Goal: Task Accomplishment & Management: Manage account settings

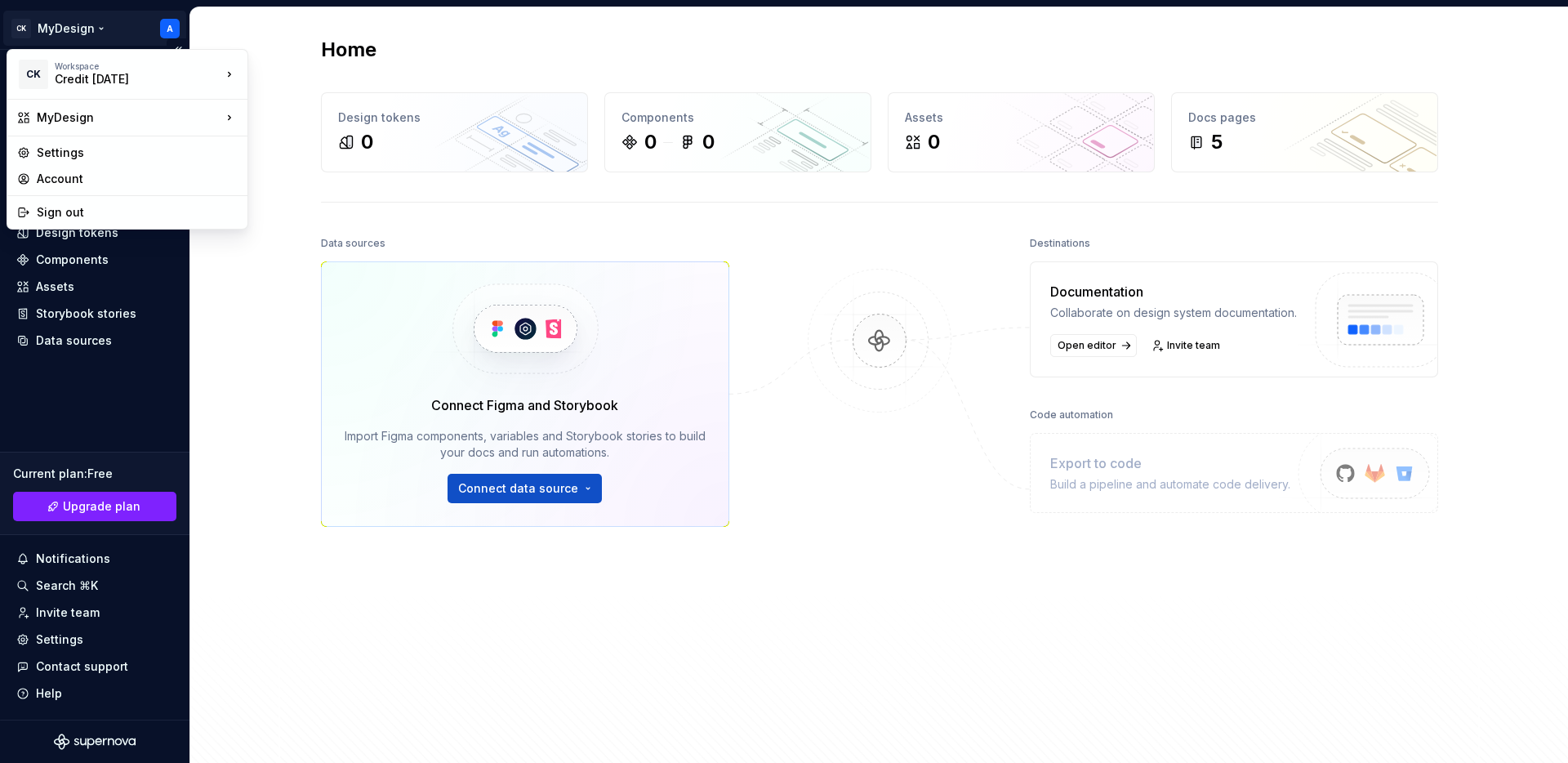
click at [121, 28] on html "CK MyDesign A Home Documentation Analytics Code automation Design system data D…" at bounding box center [784, 382] width 1568 height 763
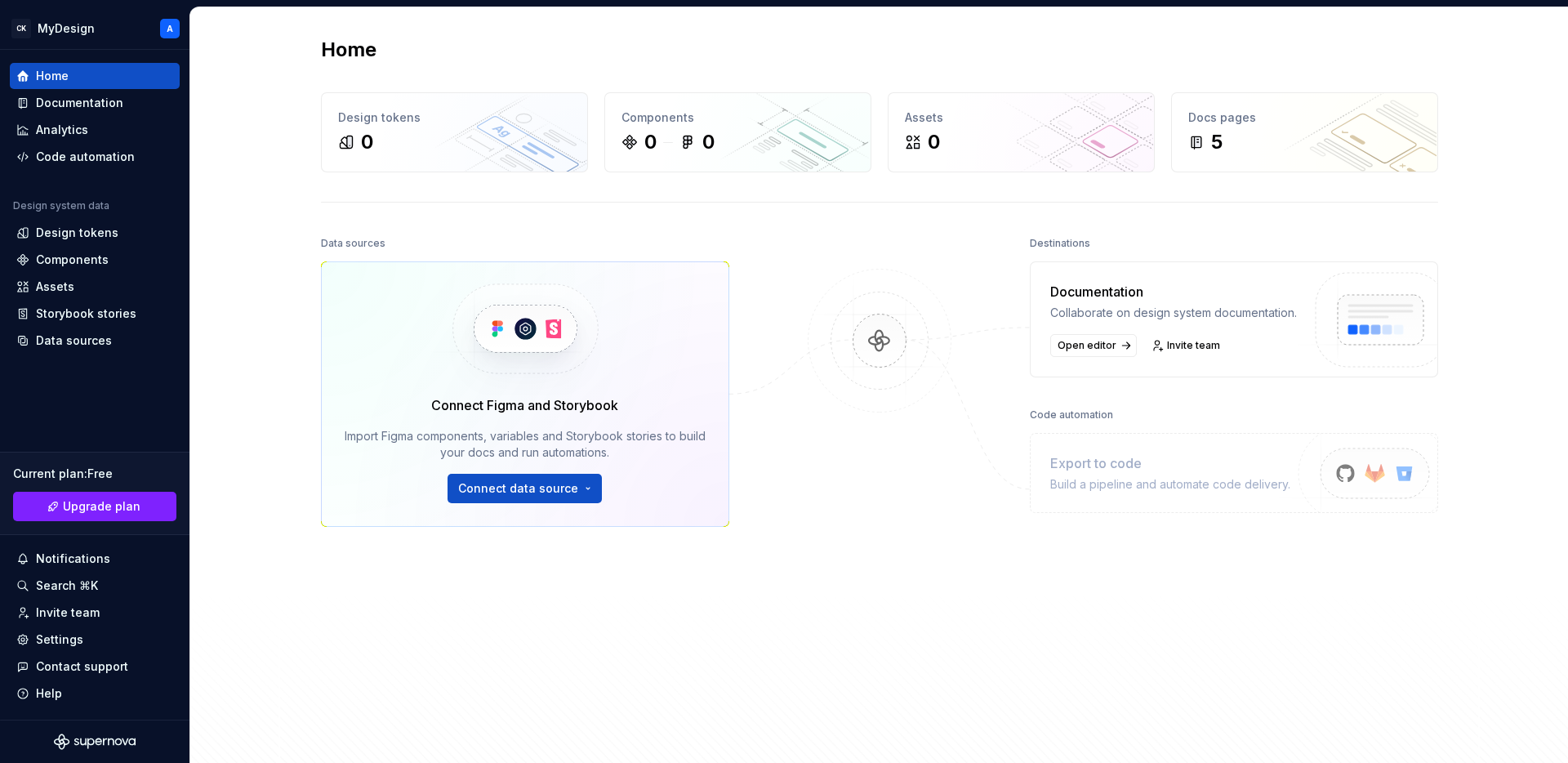
click at [250, 430] on html "CK MyDesign A Home Documentation Analytics Code automation Design system data D…" at bounding box center [784, 382] width 1568 height 763
click at [102, 28] on html "CK MyDesign A Home Documentation Analytics Code automation Design system data D…" at bounding box center [784, 382] width 1568 height 763
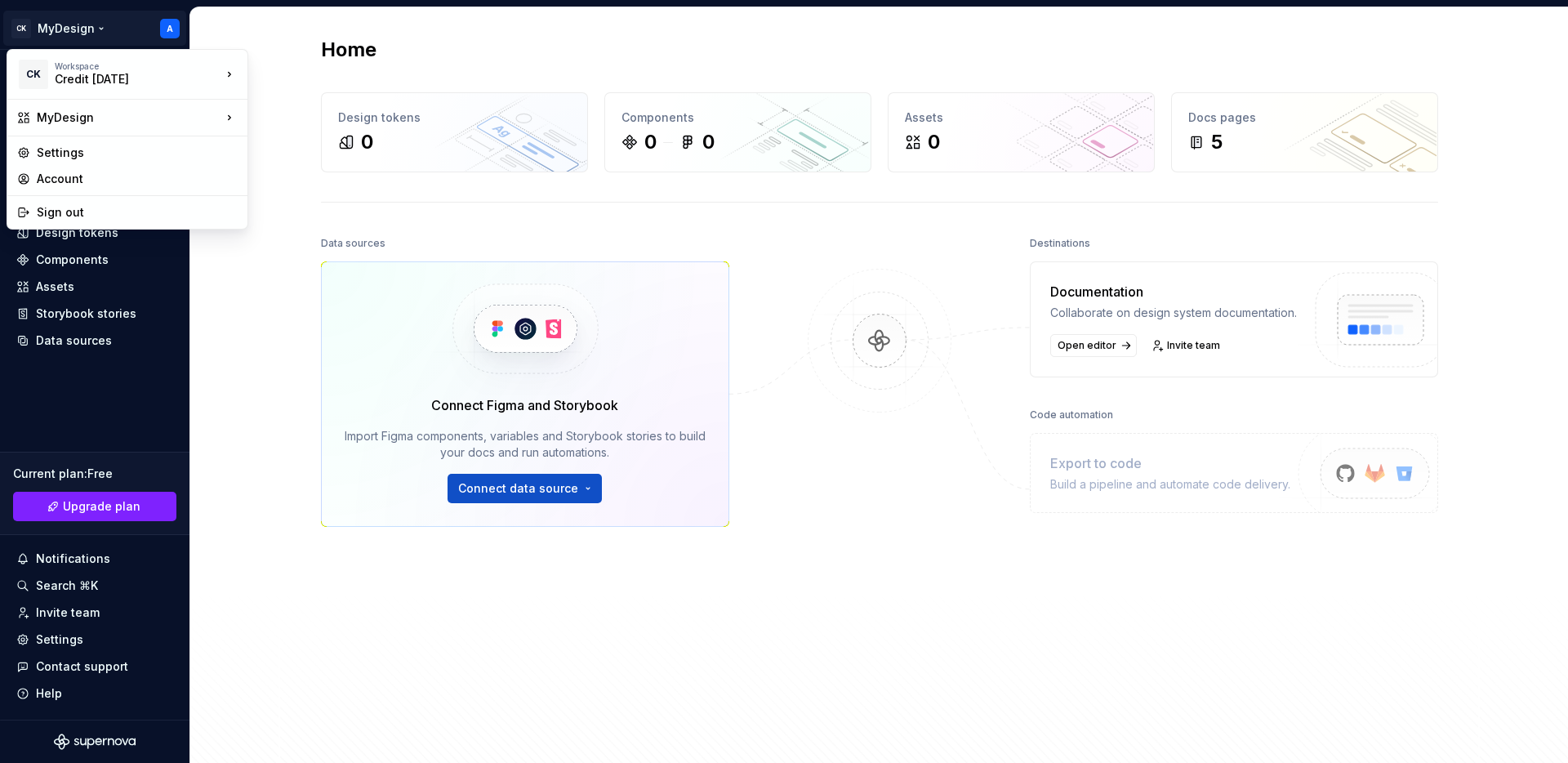
click at [285, 294] on html "CK MyDesign A Home Documentation Analytics Code automation Design system data D…" at bounding box center [784, 382] width 1568 height 763
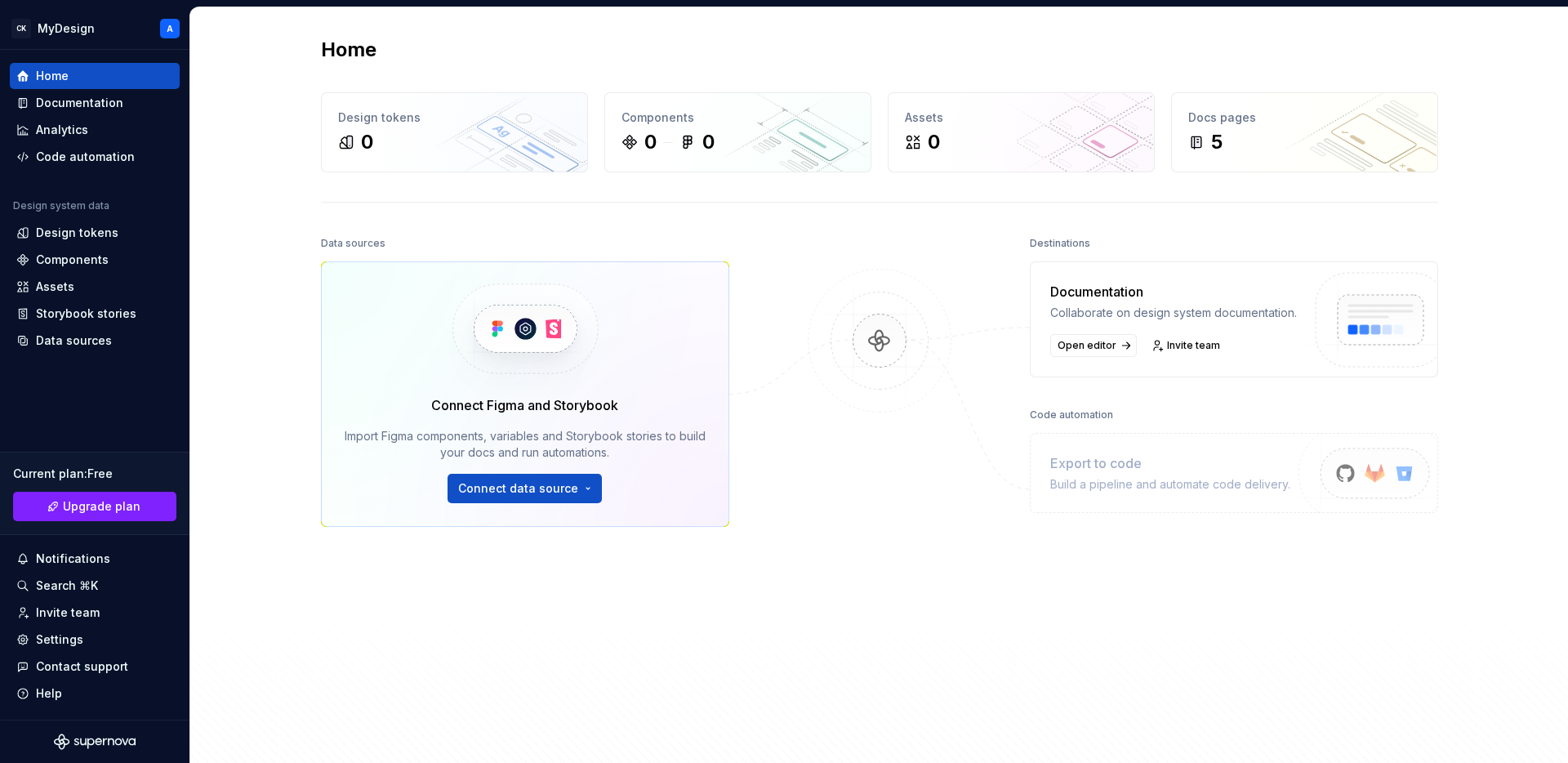
click at [218, 400] on div "Home Design tokens 0 Components 0 0 Assets 0 Docs pages 5 Data sources Connect …" at bounding box center [879, 396] width 1378 height 778
click at [72, 104] on div "Documentation" at bounding box center [79, 103] width 87 height 17
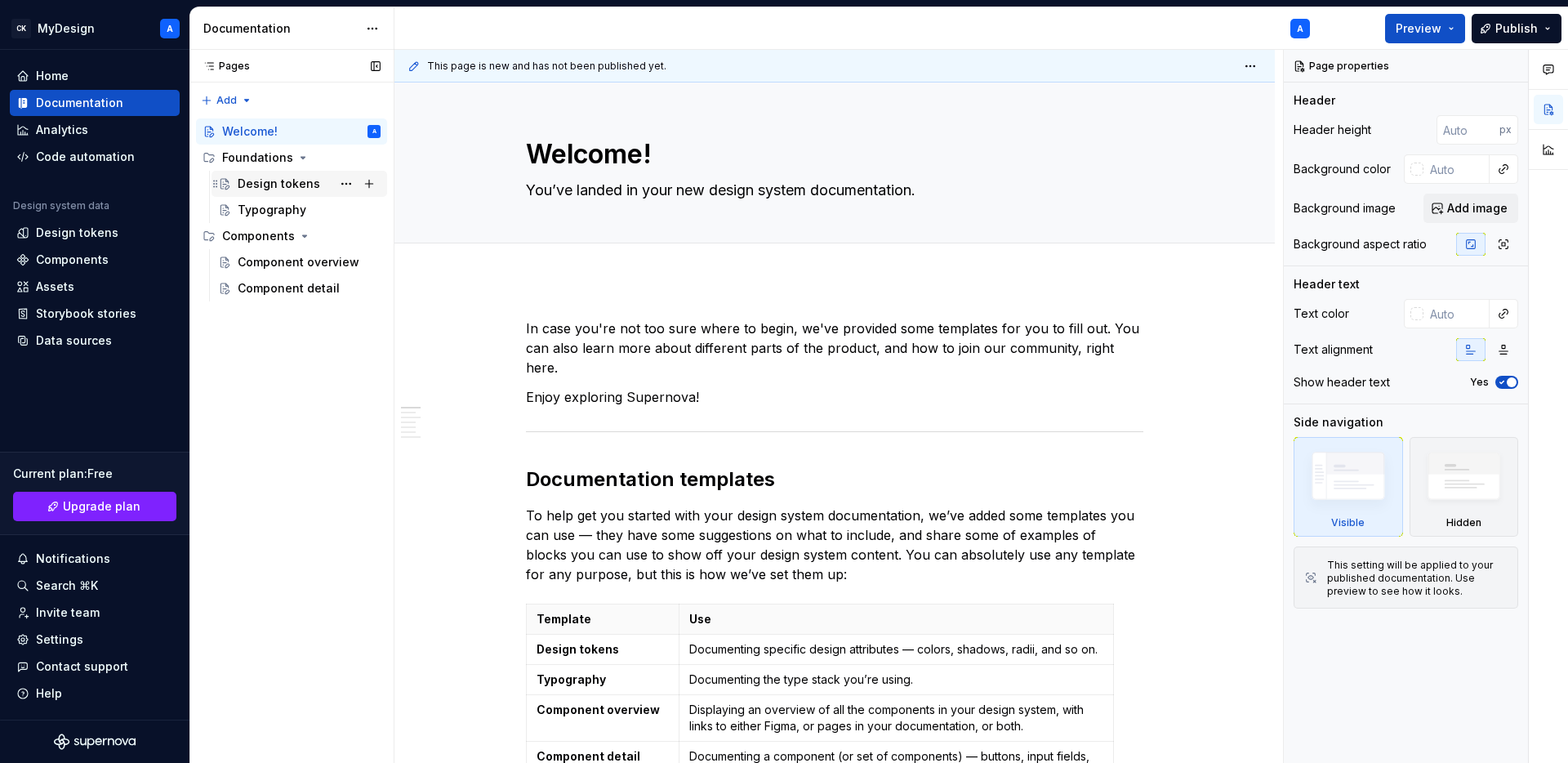
click at [286, 182] on div "Design tokens" at bounding box center [279, 184] width 83 height 17
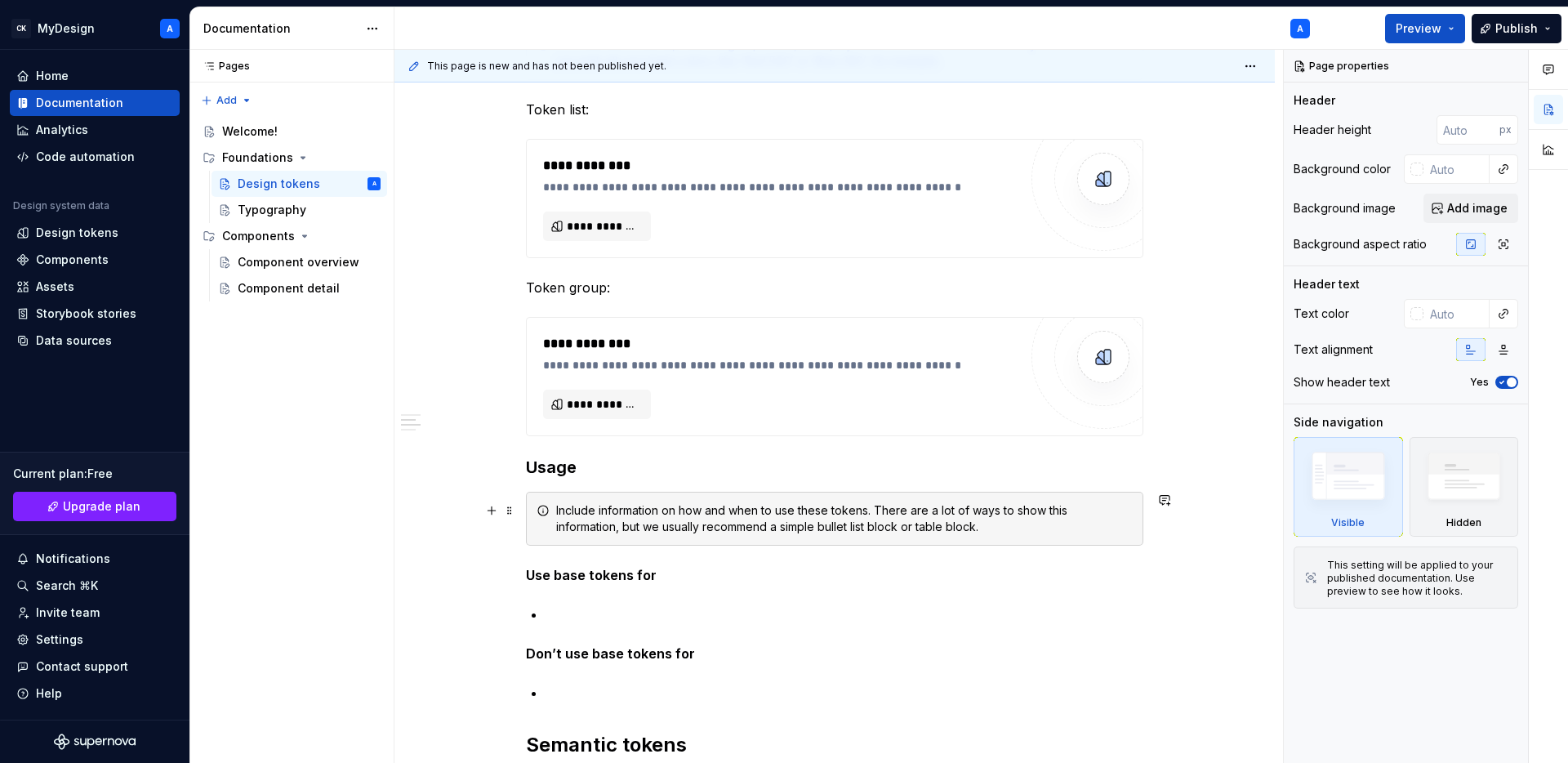
scroll to position [432, 0]
click at [237, 164] on div "Foundations" at bounding box center [258, 158] width 72 height 17
click at [248, 188] on div "Components" at bounding box center [258, 184] width 72 height 17
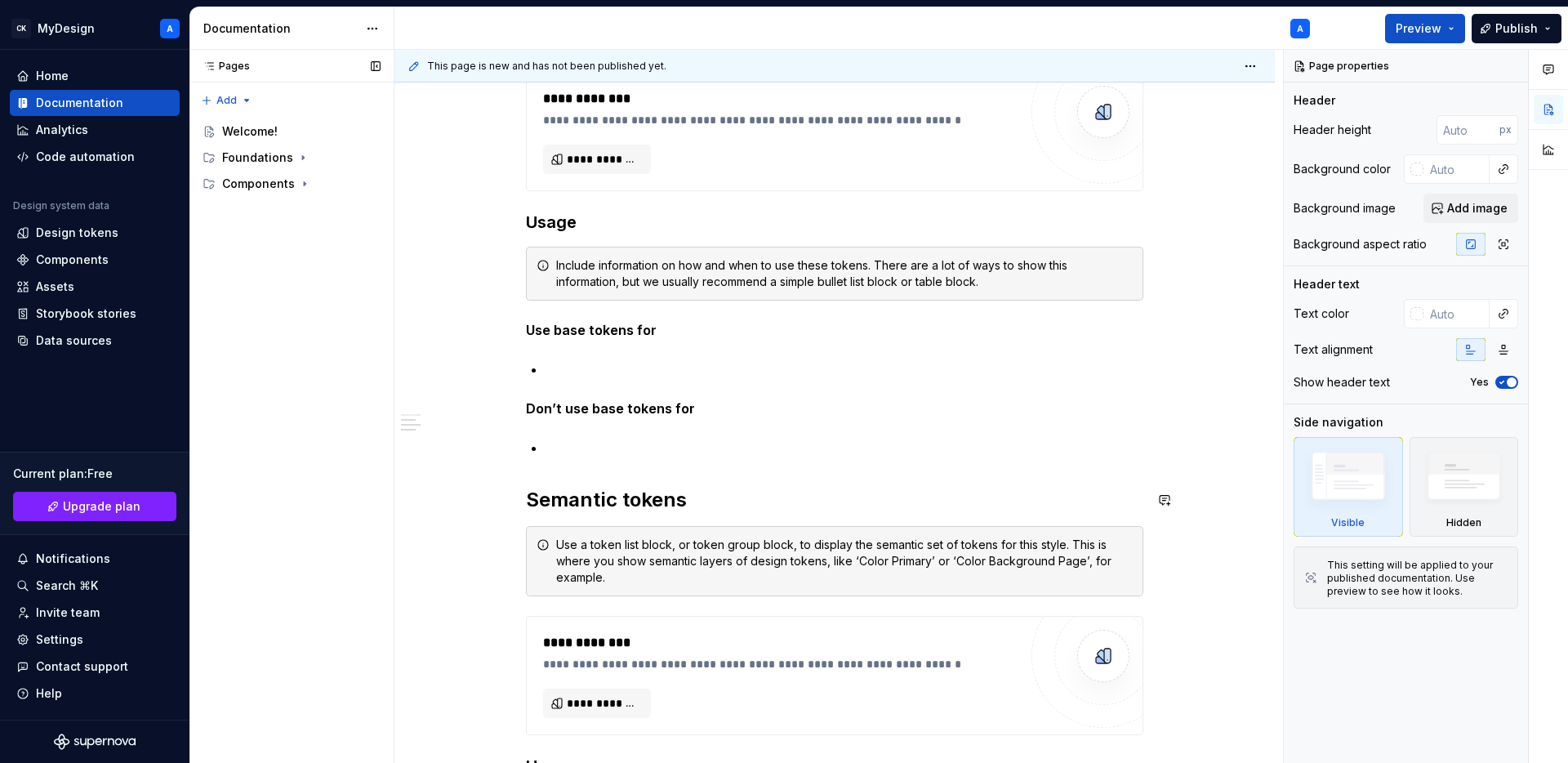
scroll to position [688, 0]
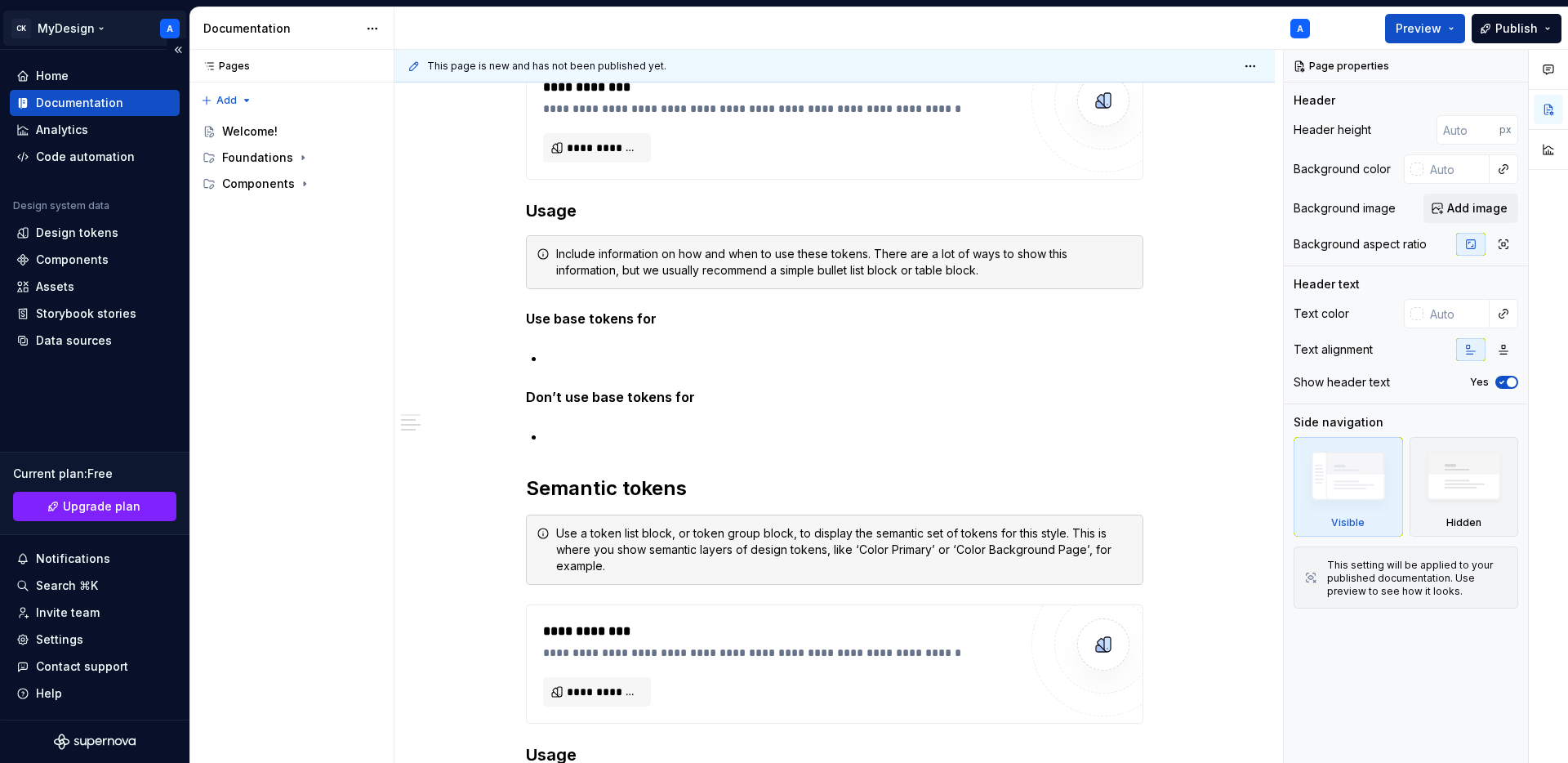
type textarea "*"
click at [160, 10] on html "CK MyDesign A Home Documentation Analytics Code automation Design system data D…" at bounding box center [784, 382] width 1568 height 763
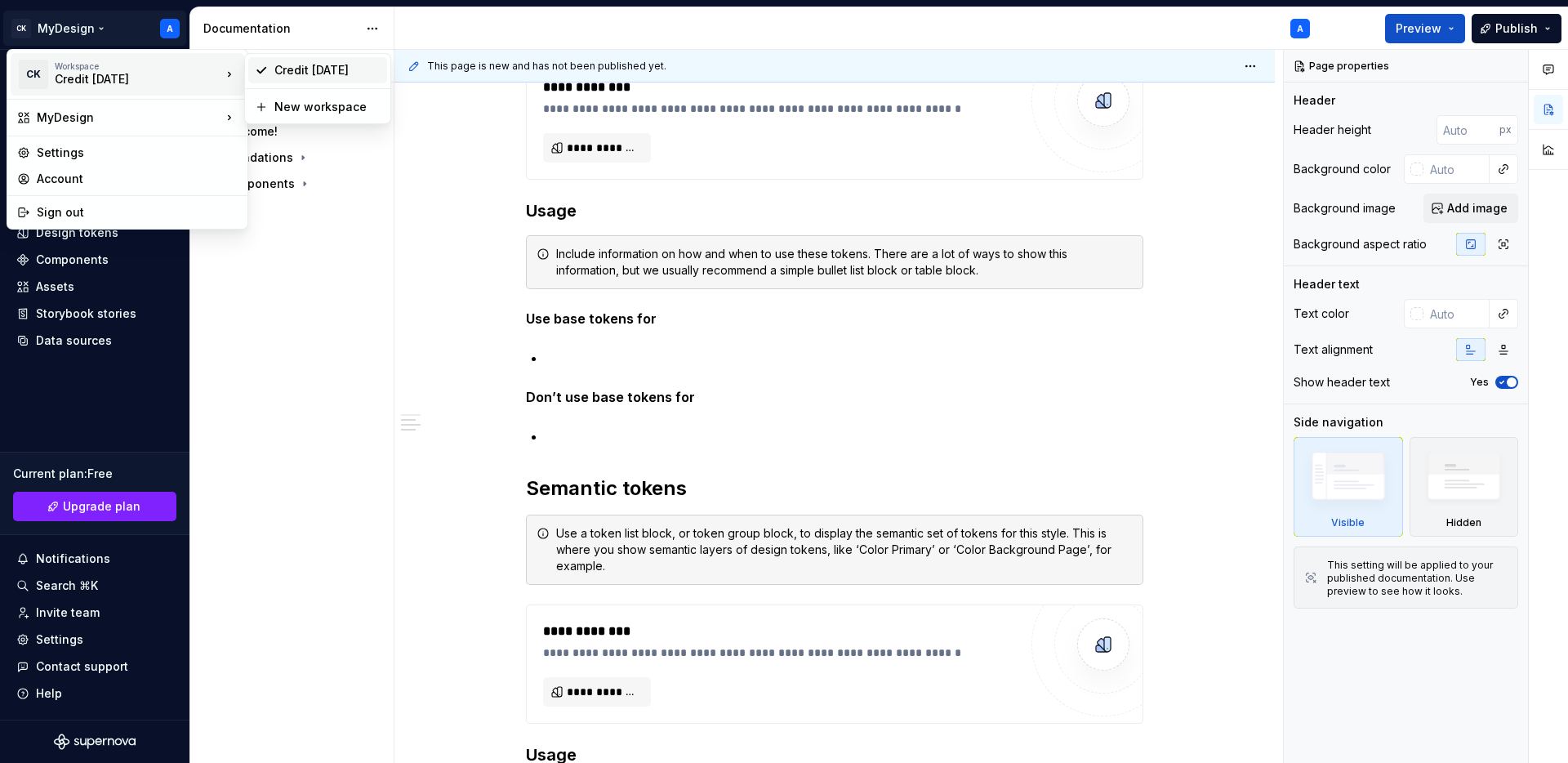
click at [281, 73] on div "Credit Karma" at bounding box center [327, 71] width 106 height 17
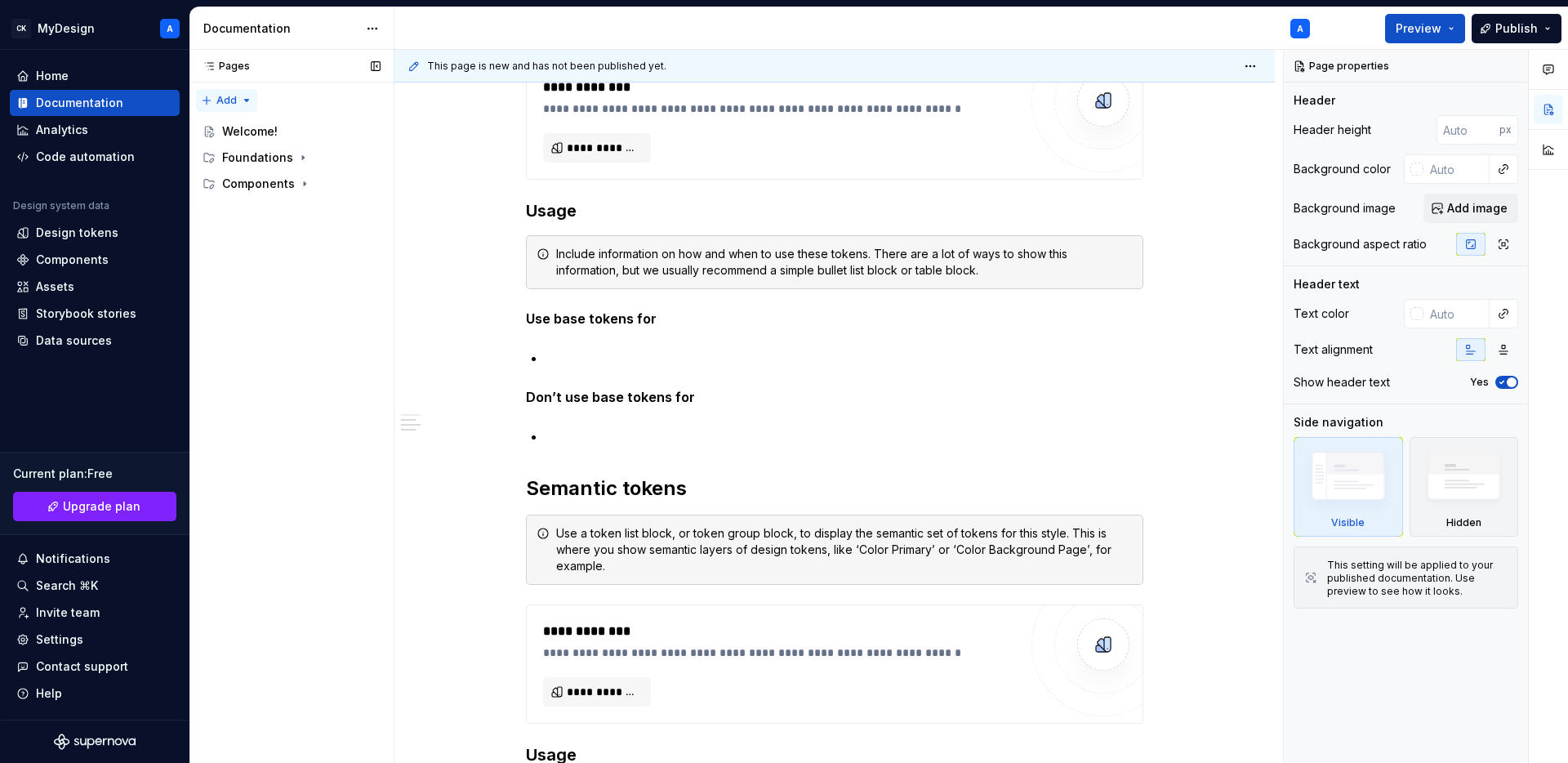
click at [238, 105] on div "Pages Pages Add Accessibility guide for tree Page tree. Navigate the tree with …" at bounding box center [292, 406] width 204 height 714
click at [144, 56] on html "CK MyDesign A Home Documentation Analytics Code automation Design system data D…" at bounding box center [784, 382] width 1568 height 763
click at [142, 15] on html "CK MyDesign A Home Documentation Analytics Code automation Design system data D…" at bounding box center [784, 382] width 1568 height 763
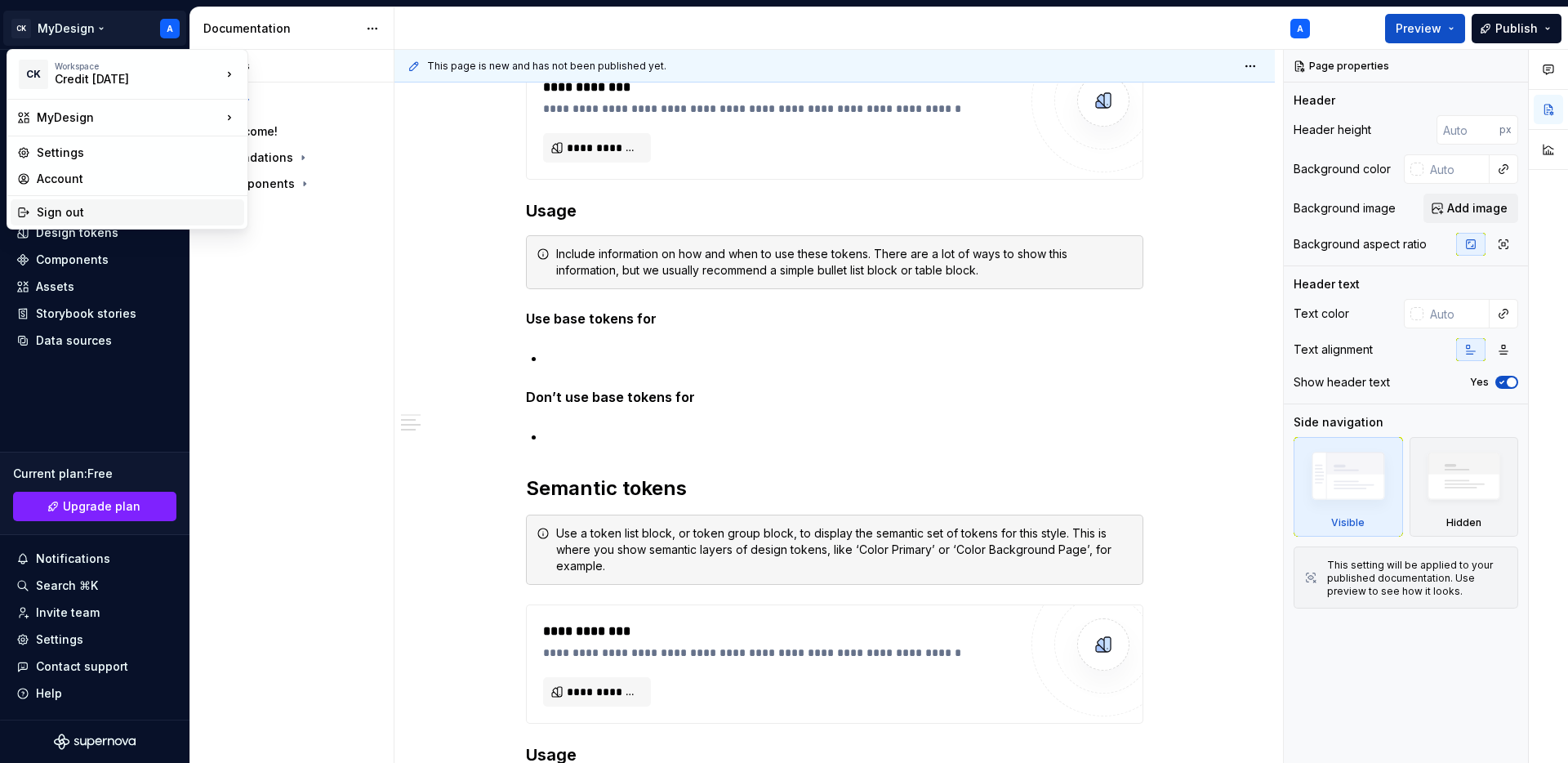
click at [100, 208] on div "Sign out" at bounding box center [137, 213] width 201 height 17
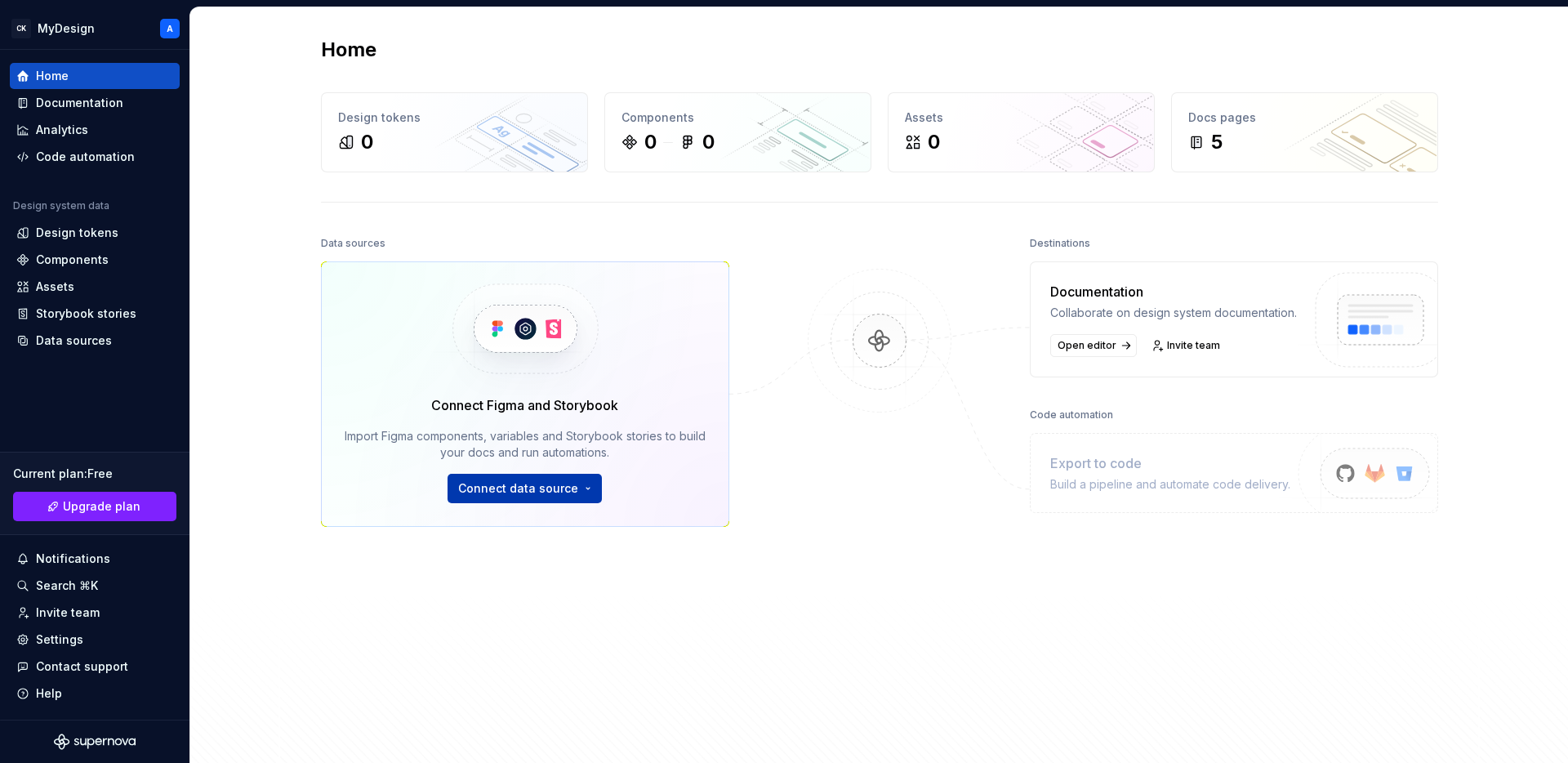
click at [554, 486] on html "CK MyDesign A Home Documentation Analytics Code automation Design system data D…" at bounding box center [784, 382] width 1568 height 763
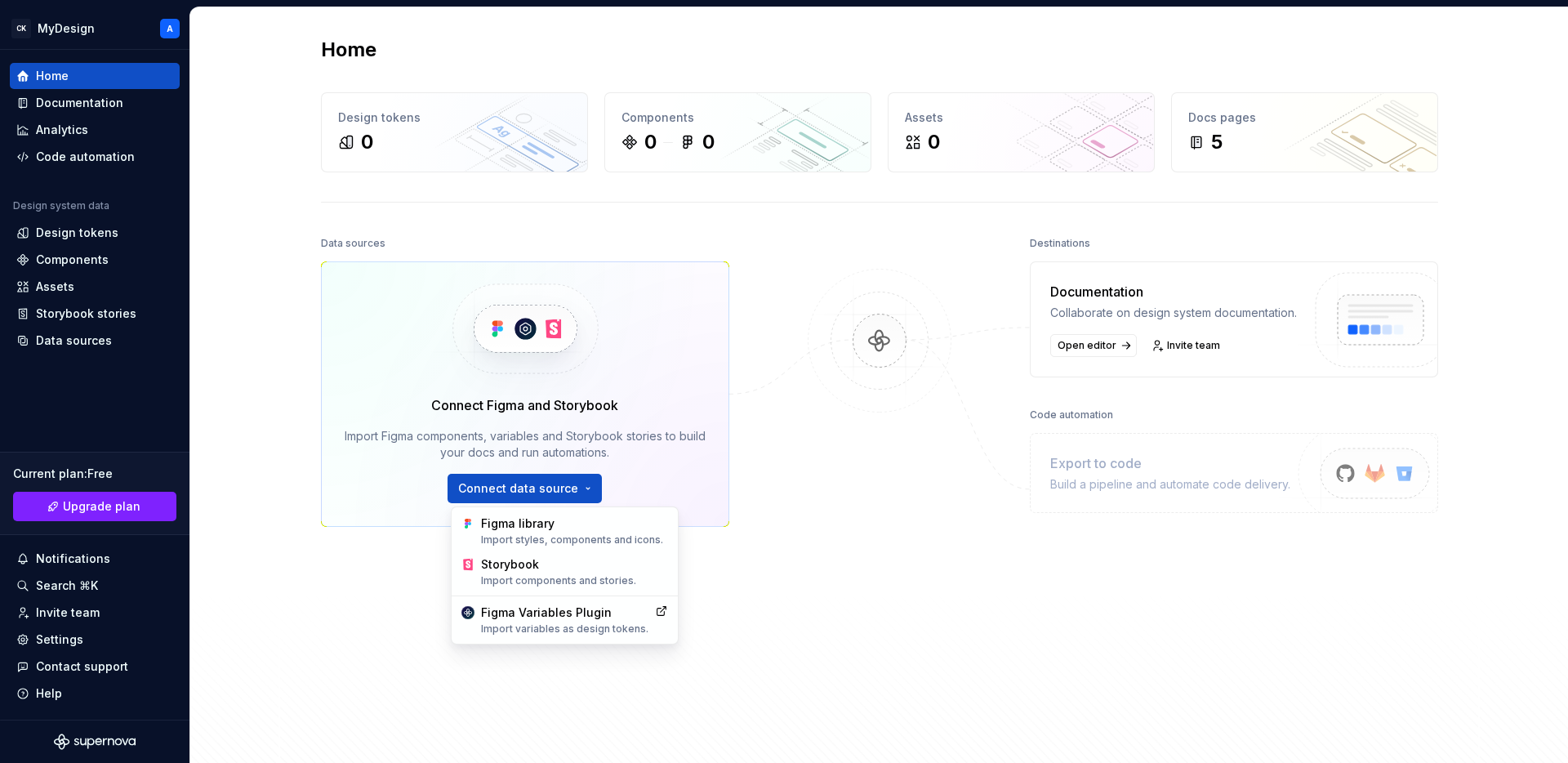
click at [371, 599] on html "CK MyDesign A Home Documentation Analytics Code automation Design system data D…" at bounding box center [784, 382] width 1568 height 763
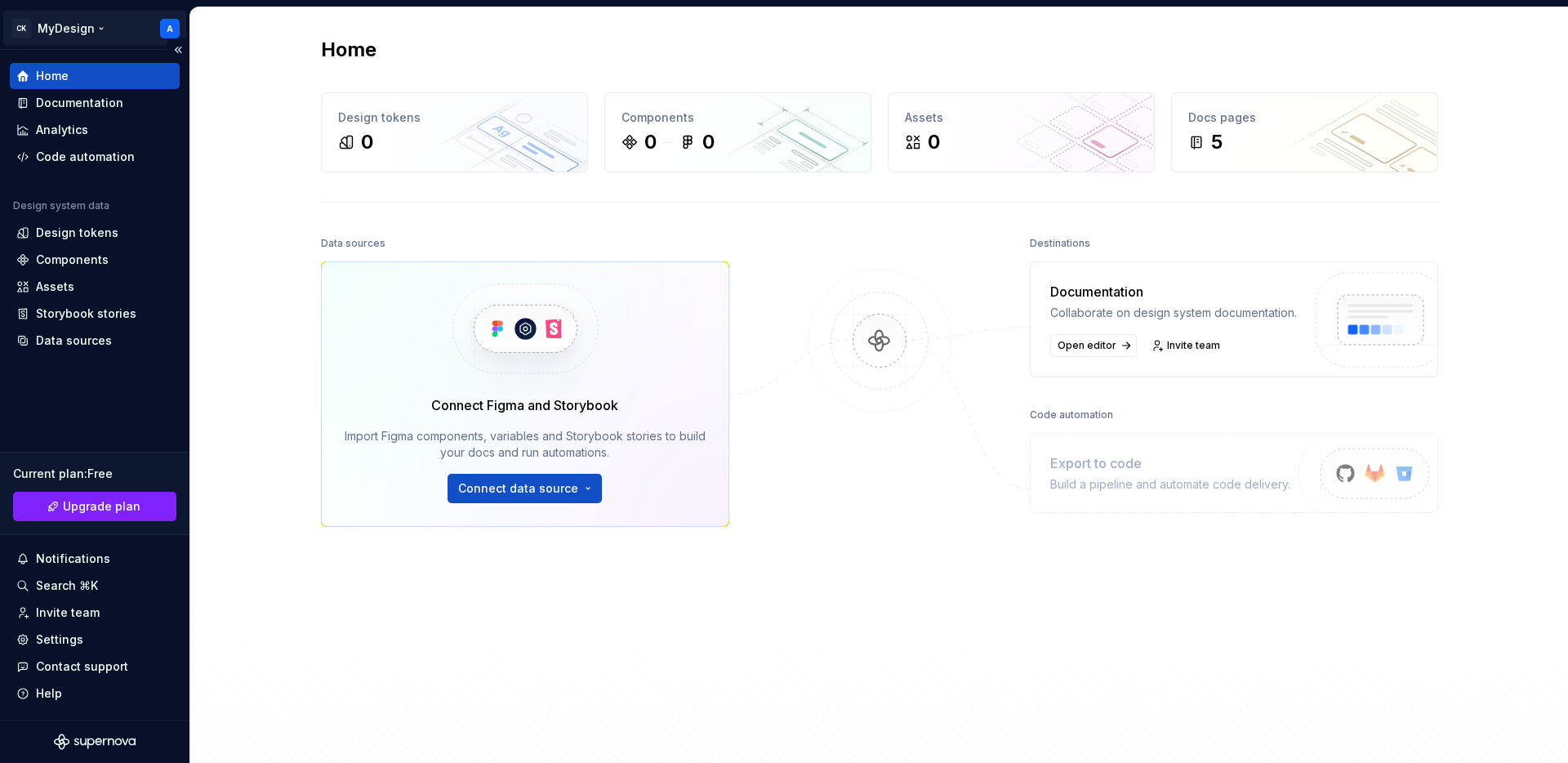
click at [170, 24] on html "CK MyDesign A Home Documentation Analytics Code automation Design system data D…" at bounding box center [784, 382] width 1568 height 763
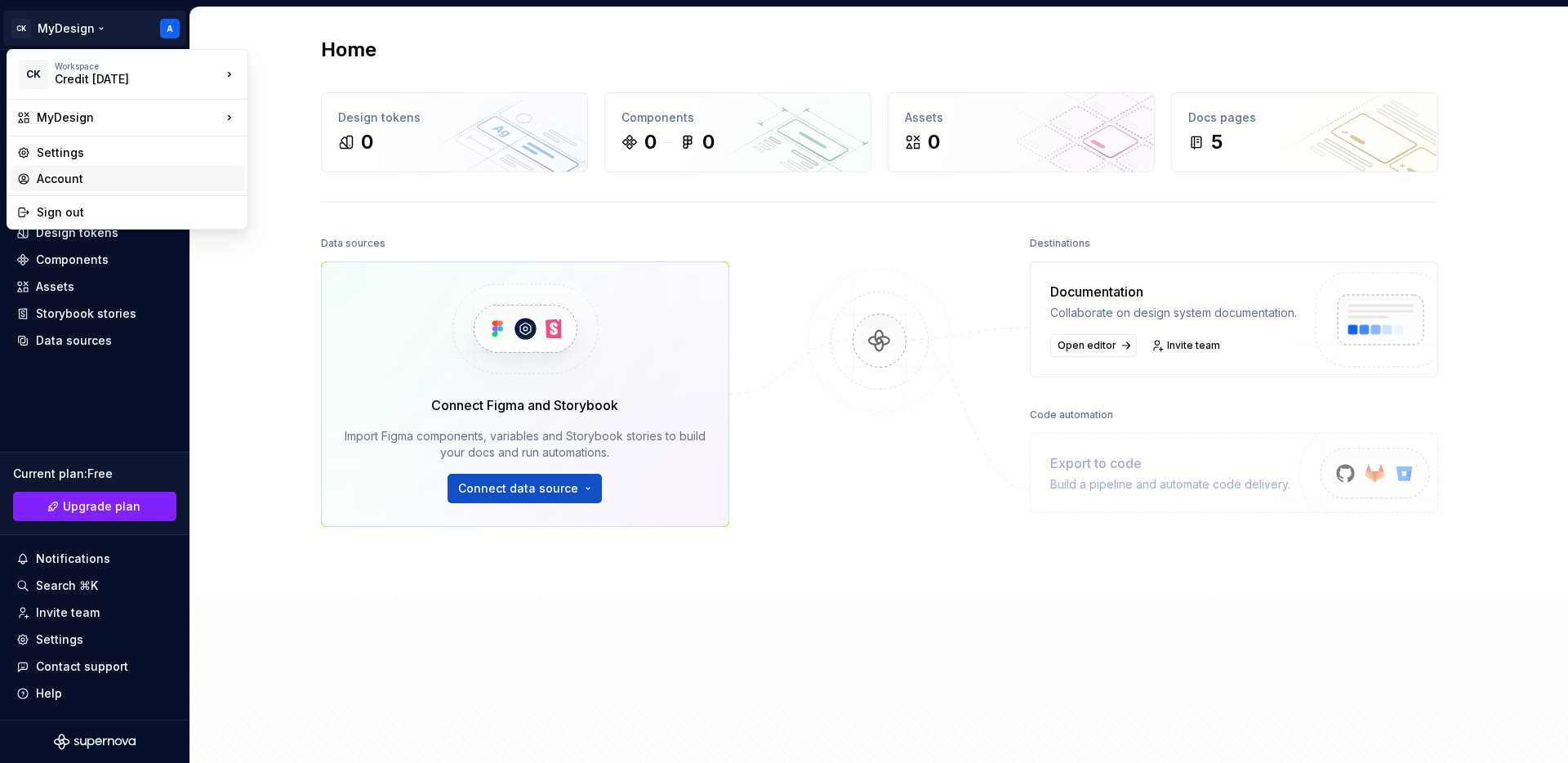
click at [81, 175] on div "Account" at bounding box center [137, 179] width 201 height 17
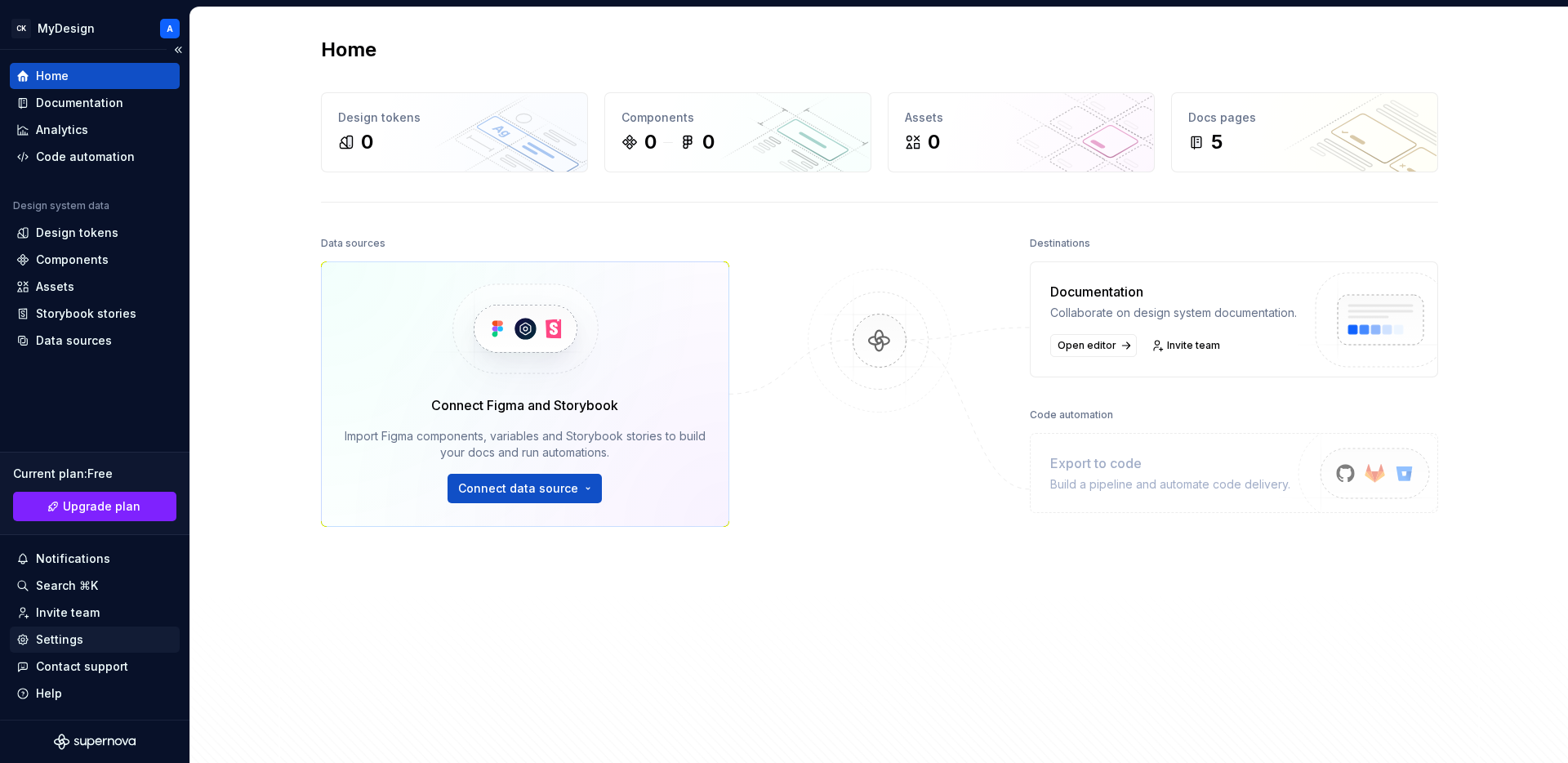
click at [69, 645] on div "Settings" at bounding box center [60, 640] width 48 height 17
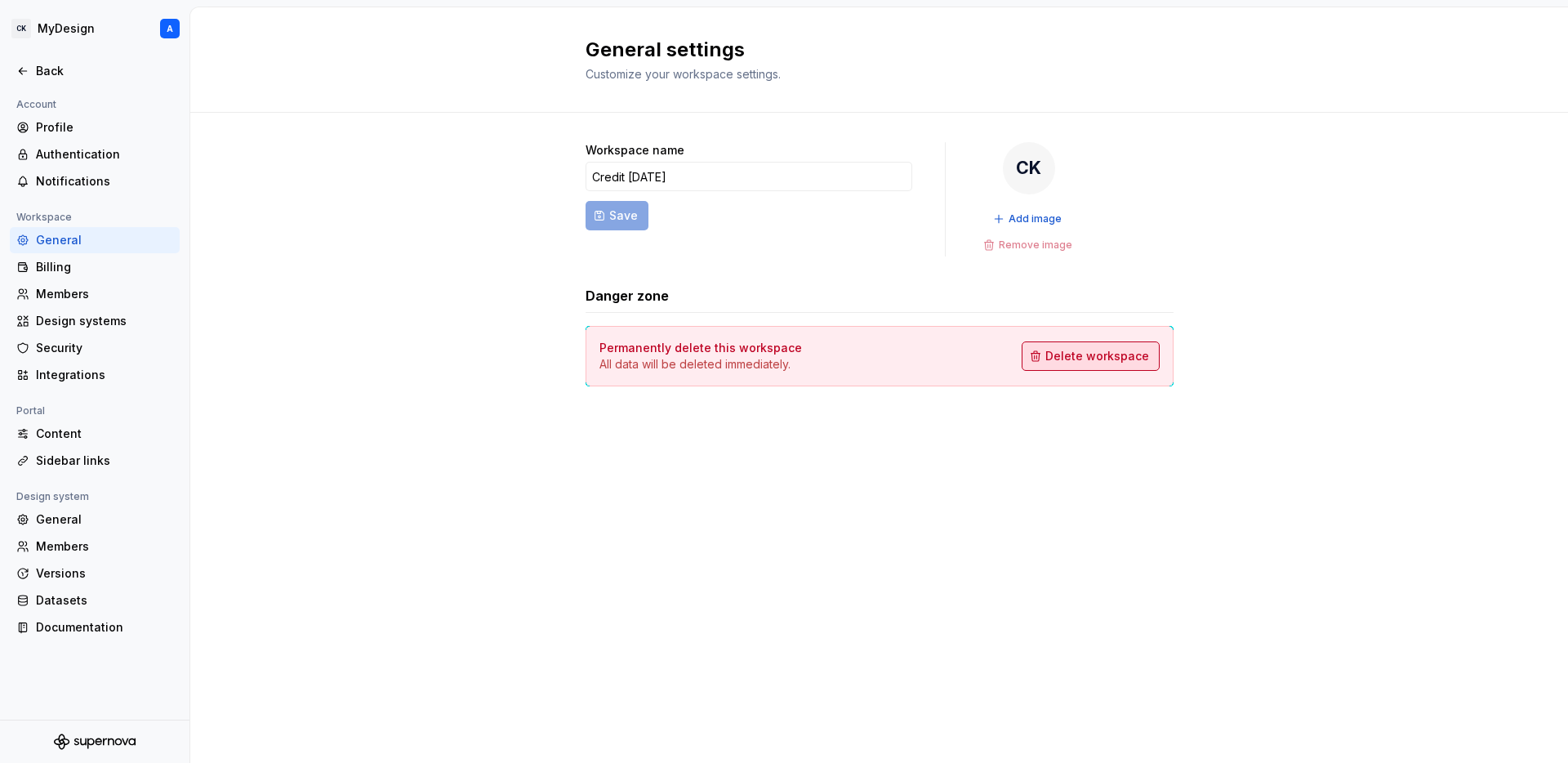
click at [1088, 363] on span "Delete workspace" at bounding box center [1097, 356] width 104 height 17
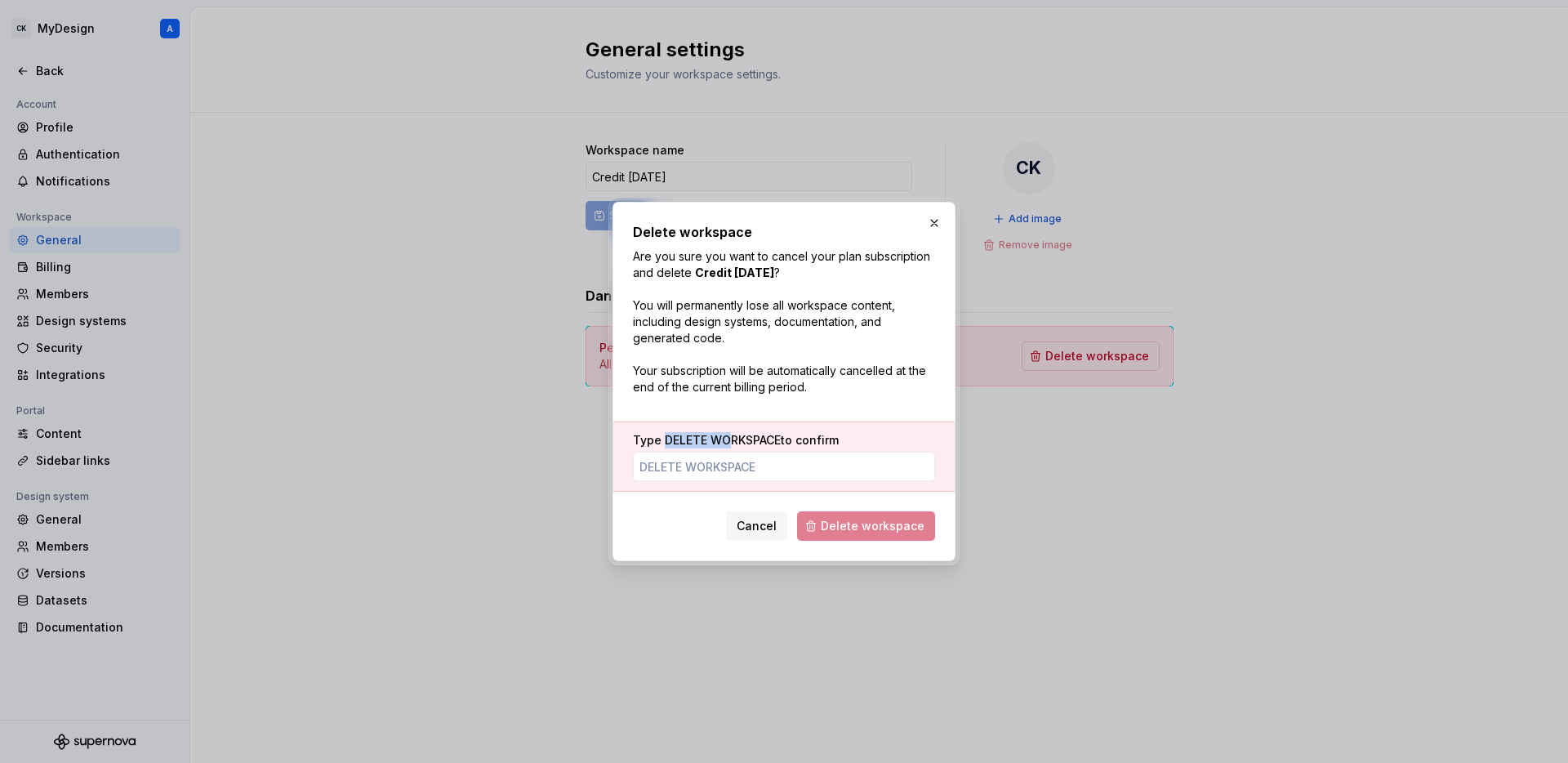
drag, startPoint x: 663, startPoint y: 440, endPoint x: 731, endPoint y: 440, distance: 68.0
click at [730, 440] on span "DELETE WORKSPACE" at bounding box center [723, 439] width 116 height 14
click at [718, 470] on input "Type DELETE WORKSPACE to confirm" at bounding box center [784, 467] width 303 height 29
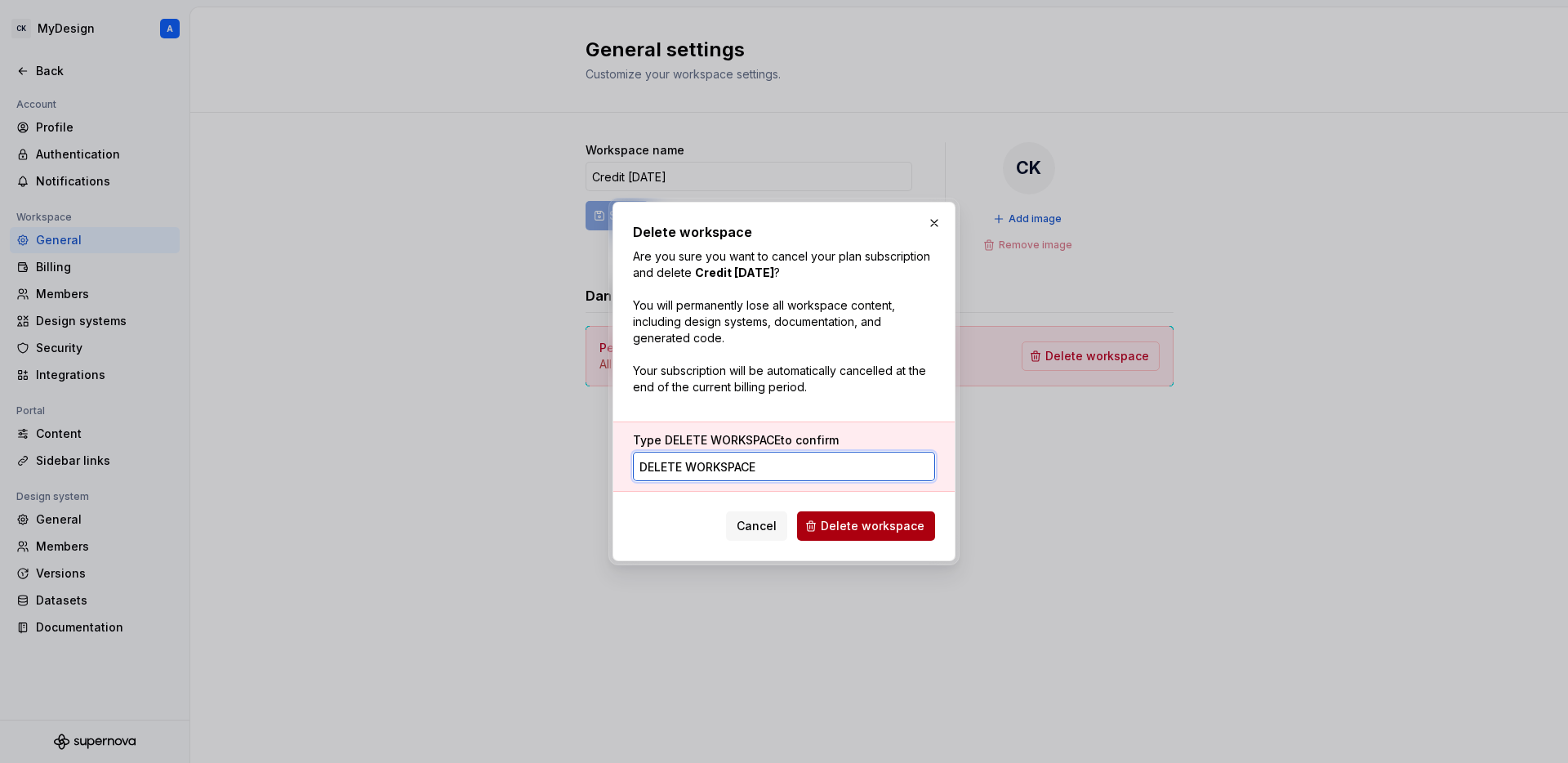
type input "DELETE WORKSPACE"
click at [856, 528] on span "Delete workspace" at bounding box center [872, 526] width 104 height 17
